Goal: Find specific page/section: Find specific page/section

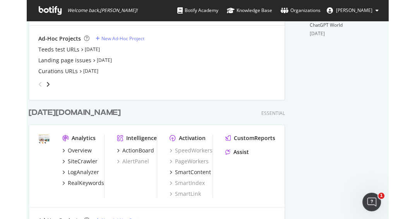
scroll to position [129, 0]
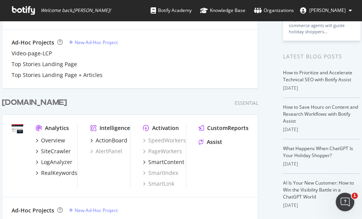
click at [21, 103] on div "[DOMAIN_NAME]" at bounding box center [34, 102] width 65 height 11
